Goal: Information Seeking & Learning: Learn about a topic

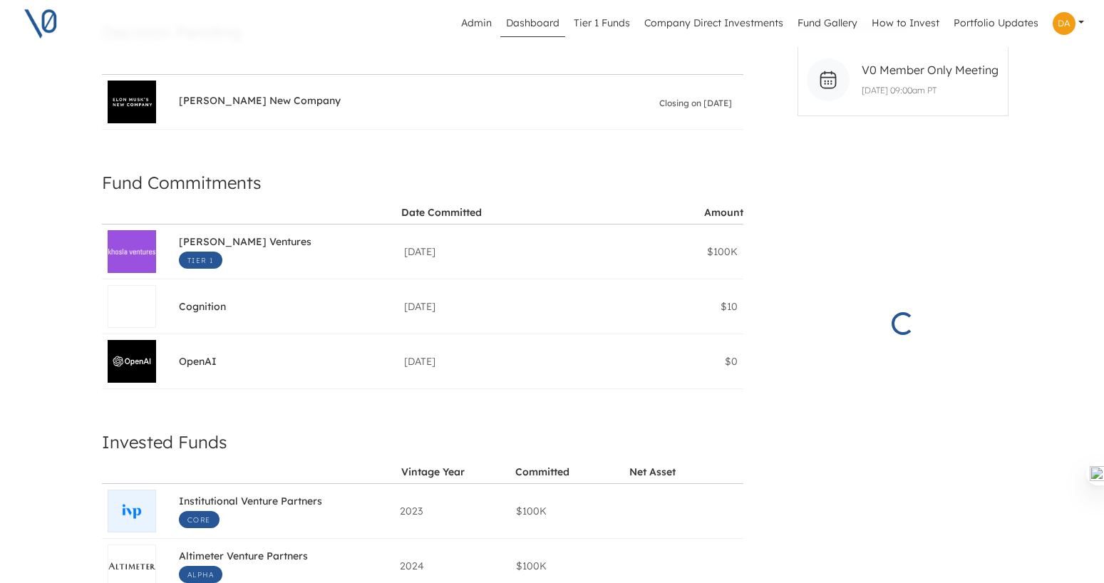
scroll to position [192, 3]
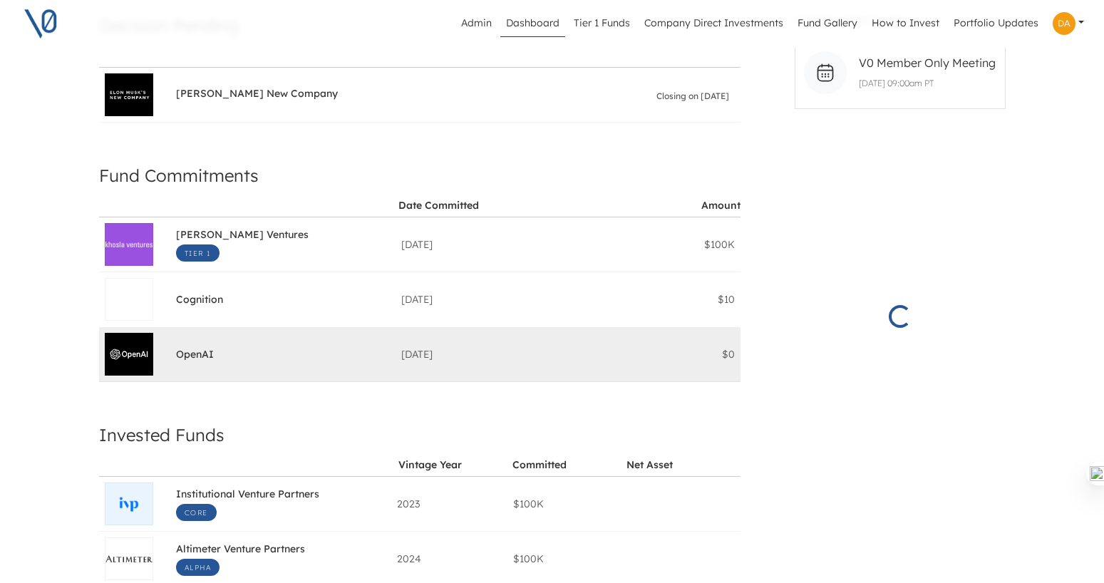
click at [195, 353] on span "OpenAI" at bounding box center [195, 356] width 38 height 16
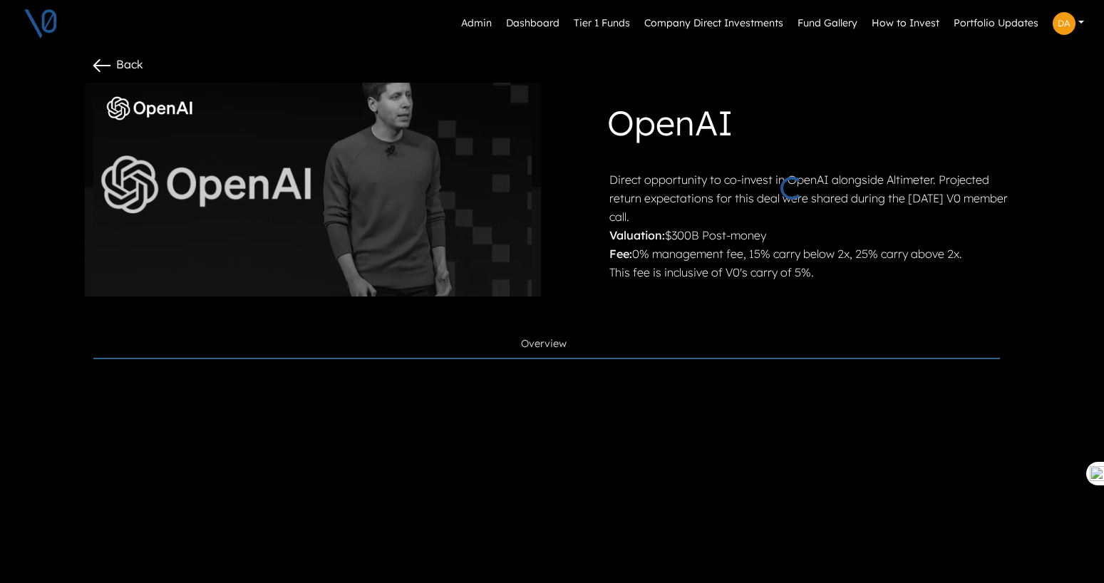
scroll to position [36, 0]
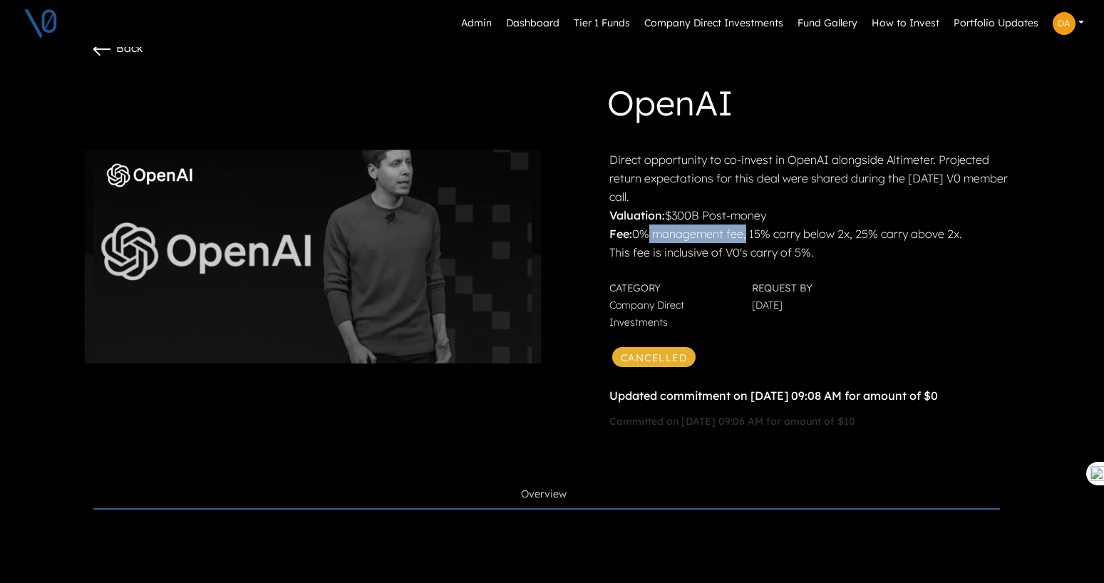
drag, startPoint x: 636, startPoint y: 232, endPoint x: 740, endPoint y: 237, distance: 104.2
click at [740, 237] on p "Fee: 0% management fee, 15% carry below 2x, 25% carry above 2x." at bounding box center [814, 233] width 410 height 19
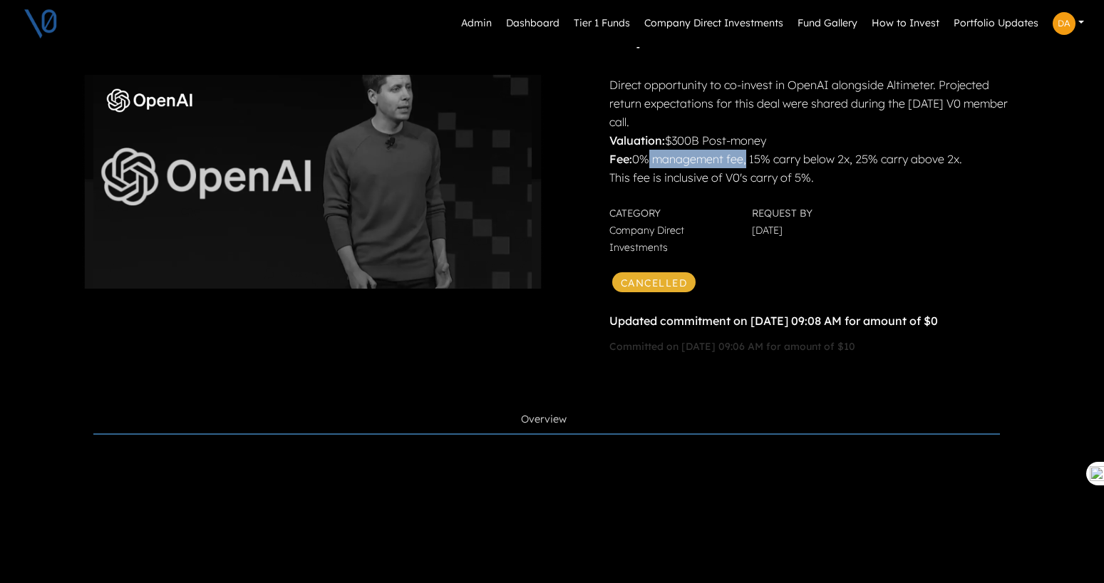
scroll to position [91, 0]
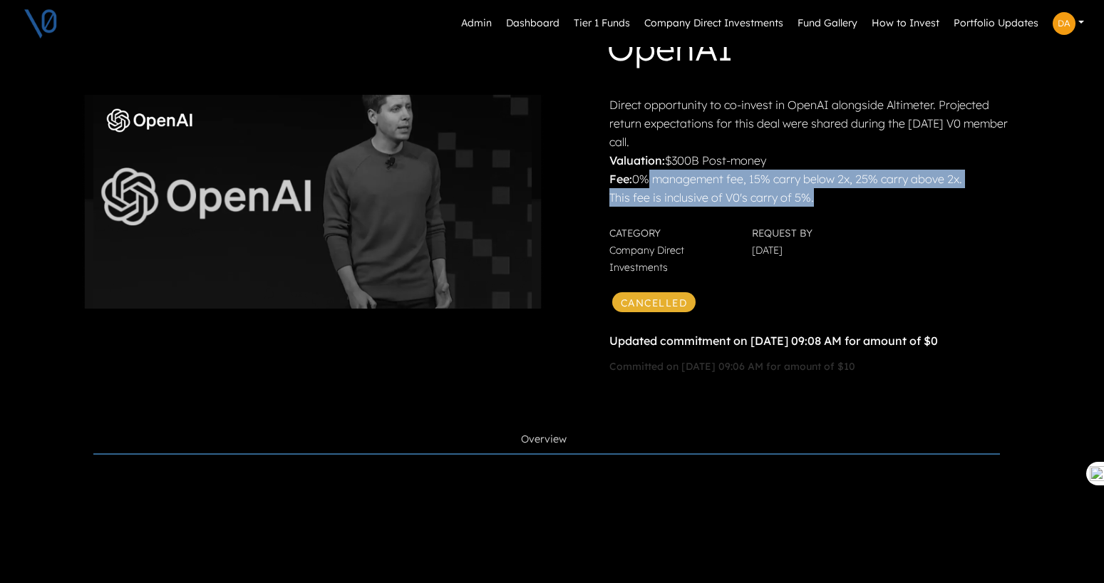
drag, startPoint x: 829, startPoint y: 200, endPoint x: 635, endPoint y: 182, distance: 194.6
click at [635, 182] on div "Direct opportunity to co-invest in OpenAI alongside Altimeter. Projected return…" at bounding box center [814, 150] width 410 height 111
copy div "0% management fee, 15% carry below 2x, 25% carry above 2x. This fee is inclusiv…"
